Goal: Complete application form

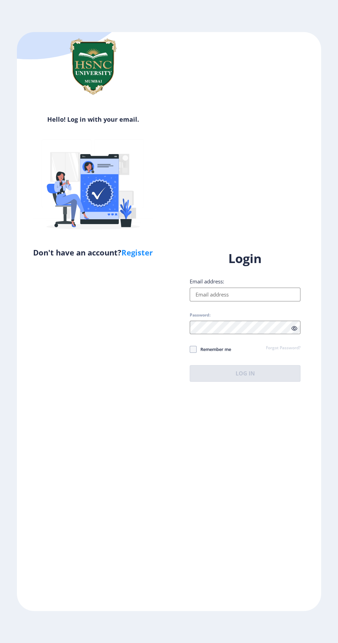
click at [252, 301] on input "Email address:" at bounding box center [245, 294] width 111 height 14
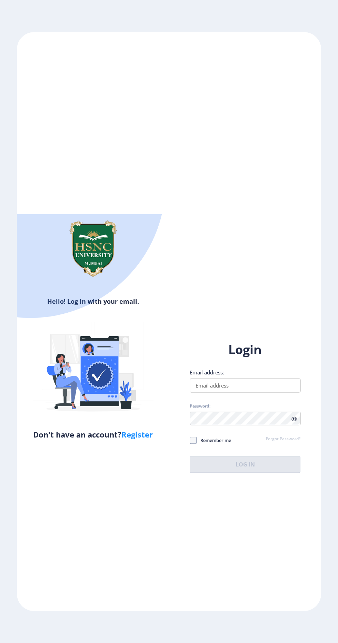
type input "[EMAIL_ADDRESS][DOMAIN_NAME]"
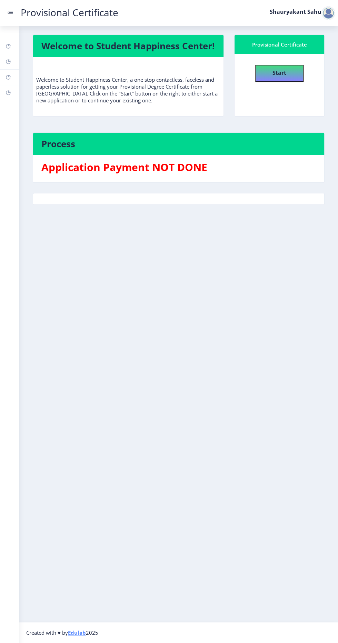
click at [193, 174] on h3 "Application Payment NOT DONE" at bounding box center [178, 167] width 274 height 14
click at [287, 75] on button "Start" at bounding box center [279, 73] width 48 height 17
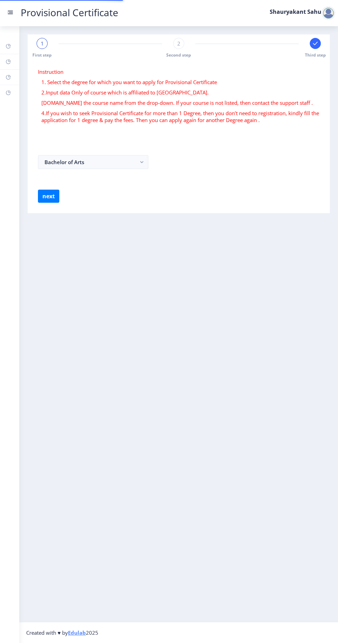
select select
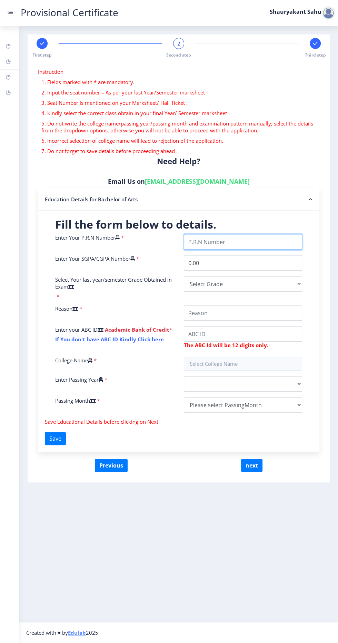
click at [282, 242] on input "Enter Your P.R.N Number" at bounding box center [243, 242] width 118 height 16
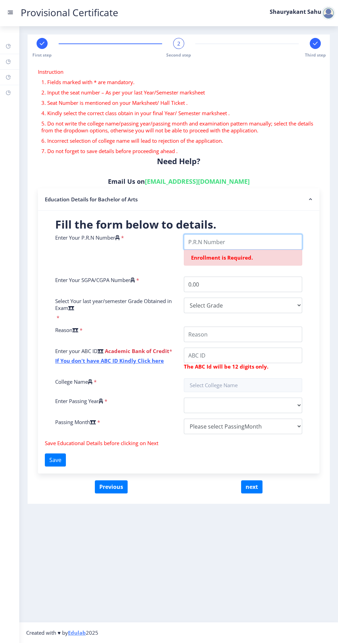
click at [262, 241] on input "Enter Your P.R.N Number" at bounding box center [243, 242] width 118 height 16
click at [248, 238] on input "Enter Your P.R.N Number" at bounding box center [243, 242] width 118 height 16
click at [239, 385] on input "text" at bounding box center [243, 385] width 118 height 14
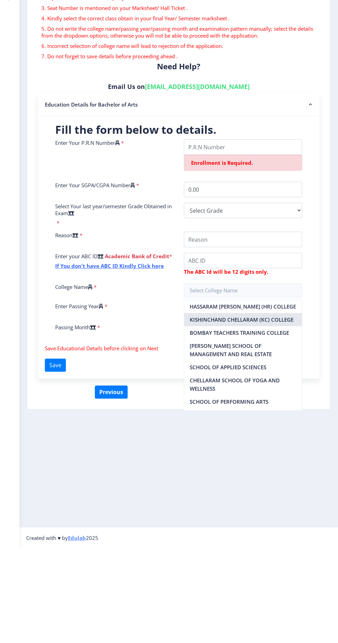
click at [264, 411] on nb-option "KISHINCHAND CHELLARAM (KC) COLLEGE" at bounding box center [243, 414] width 118 height 13
type input "KISHINCHAND CHELLARAM (KC) COLLEGE"
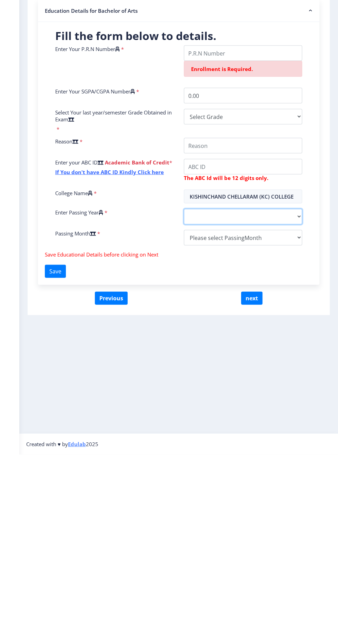
click at [260, 406] on select "2025 2024 2023 2022 2021 2020 2019 2018 2017 2016 2015 2014 2013 2012 2011 2010…" at bounding box center [243, 405] width 118 height 16
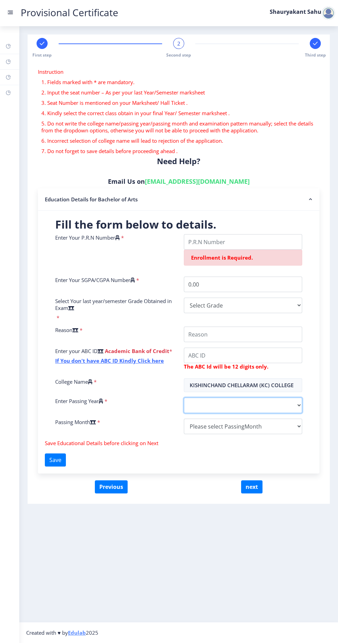
select select "2025"
click at [184, 397] on select "2025 2024 2023 2022 2021 2020 2019 2018 2017 2016 2015 2014 2013 2012 2011 2010…" at bounding box center [243, 405] width 118 height 16
click at [234, 426] on select "Please select PassingMonth (01) January (02) February (03) March (04) April (05…" at bounding box center [243, 426] width 118 height 16
click at [266, 426] on select "Please select PassingMonth (01) January (02) February (03) March (04) April (05…" at bounding box center [243, 426] width 118 height 16
click at [257, 427] on select "Please select PassingMonth (01) January (02) February (03) March (04) April (05…" at bounding box center [243, 426] width 118 height 16
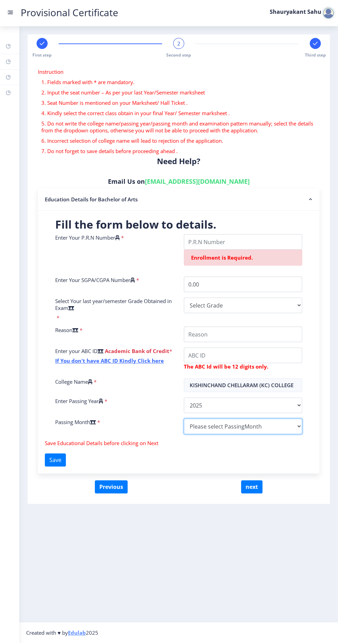
select select "April"
click at [184, 418] on select "Please select PassingMonth (01) January (02) February (03) March (04) April (05…" at bounding box center [243, 426] width 118 height 16
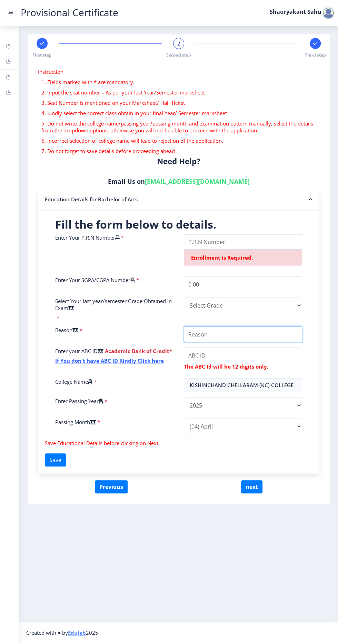
click at [260, 334] on input "College Name" at bounding box center [243, 334] width 118 height 16
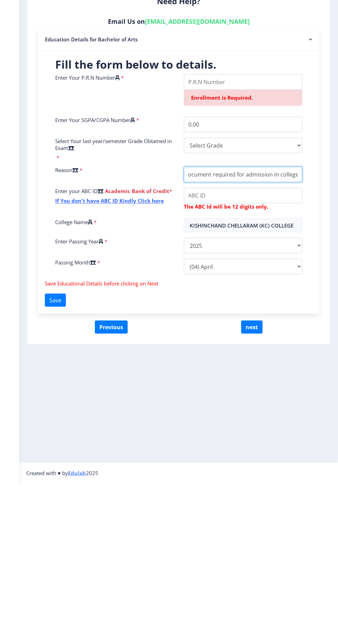
type input "Document required for admission in college."
